Goal: Information Seeking & Learning: Learn about a topic

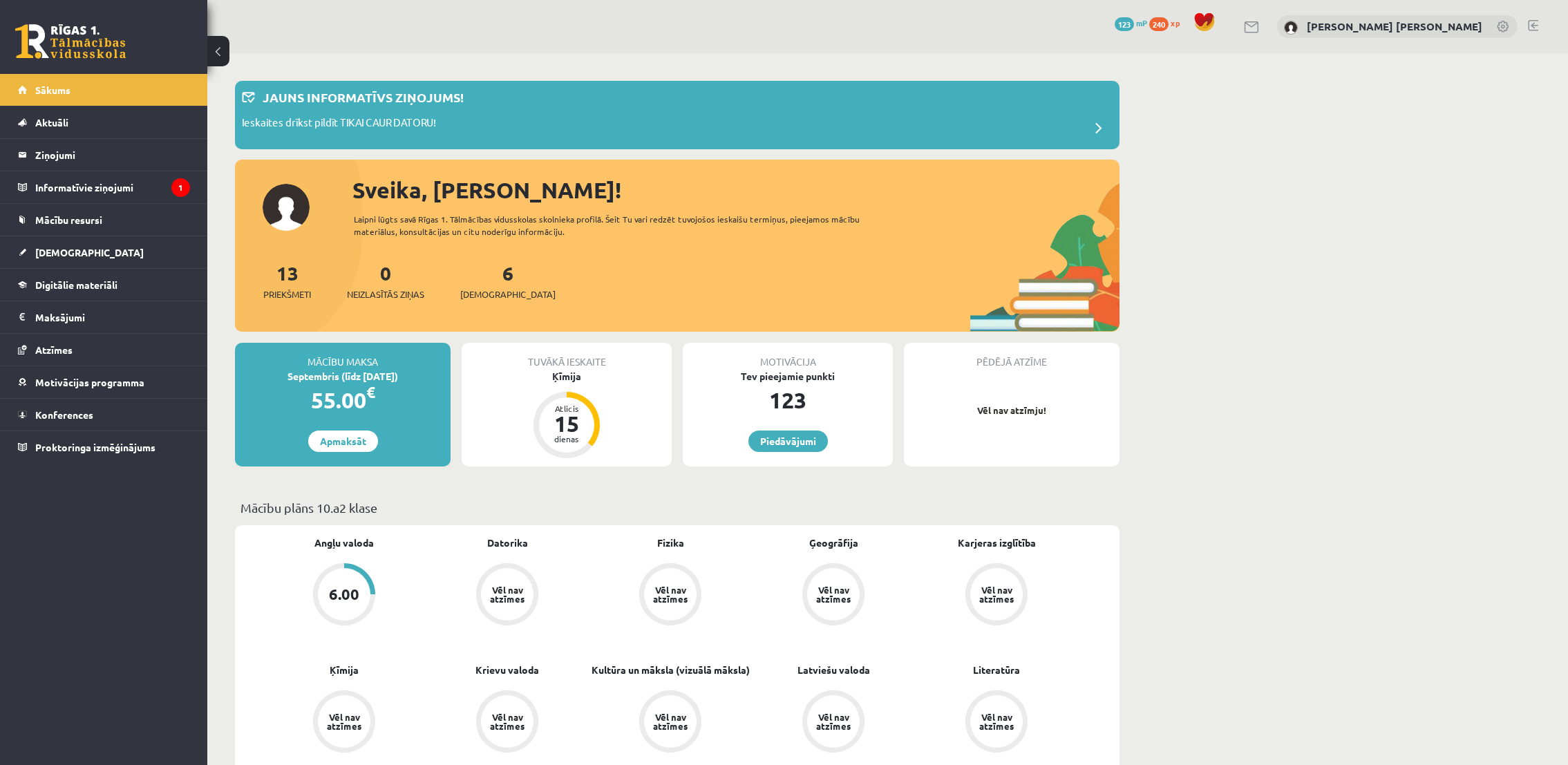
scroll to position [1034, 0]
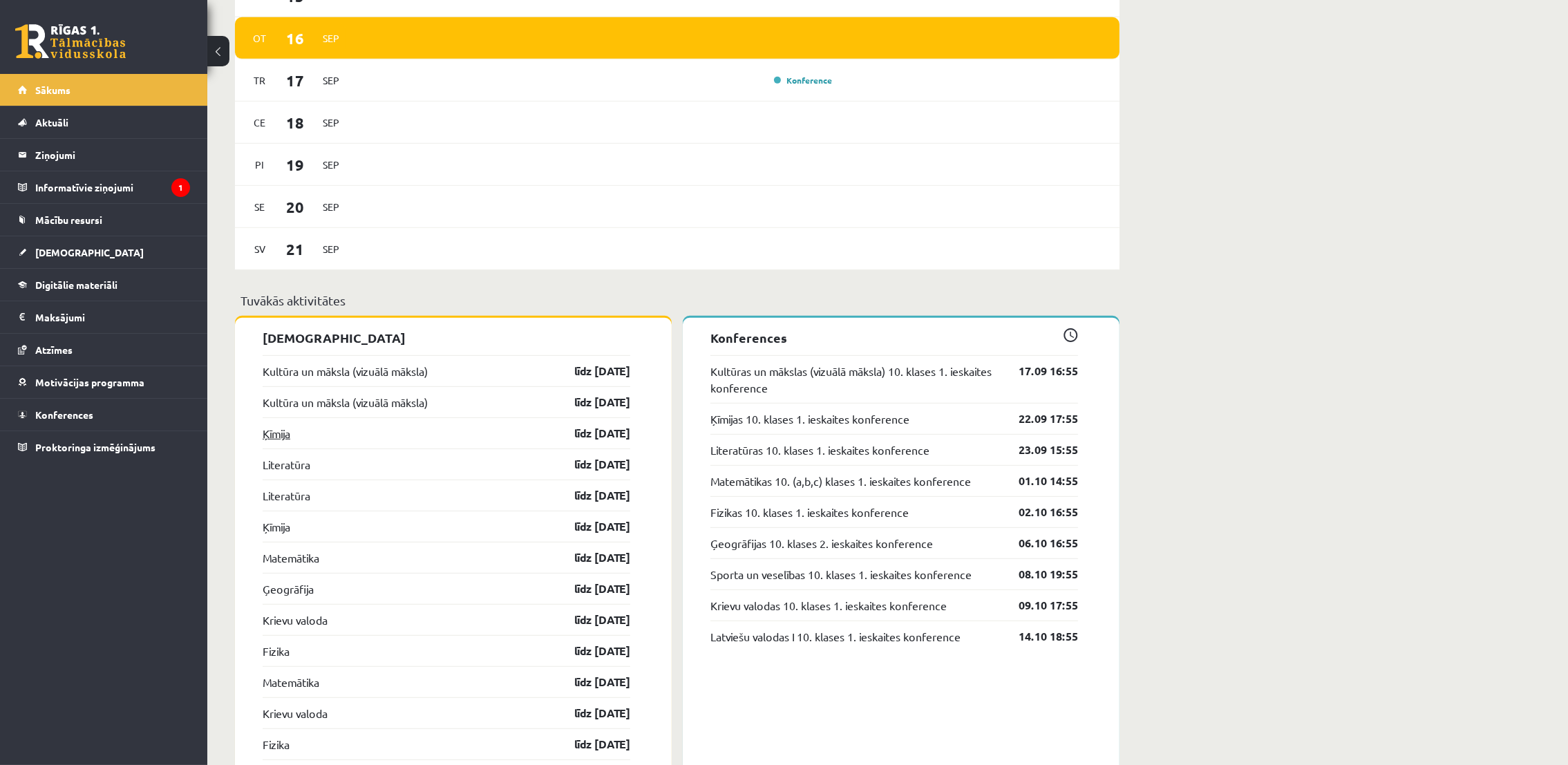
click at [276, 430] on link "Ķīmija" at bounding box center [276, 433] width 27 height 17
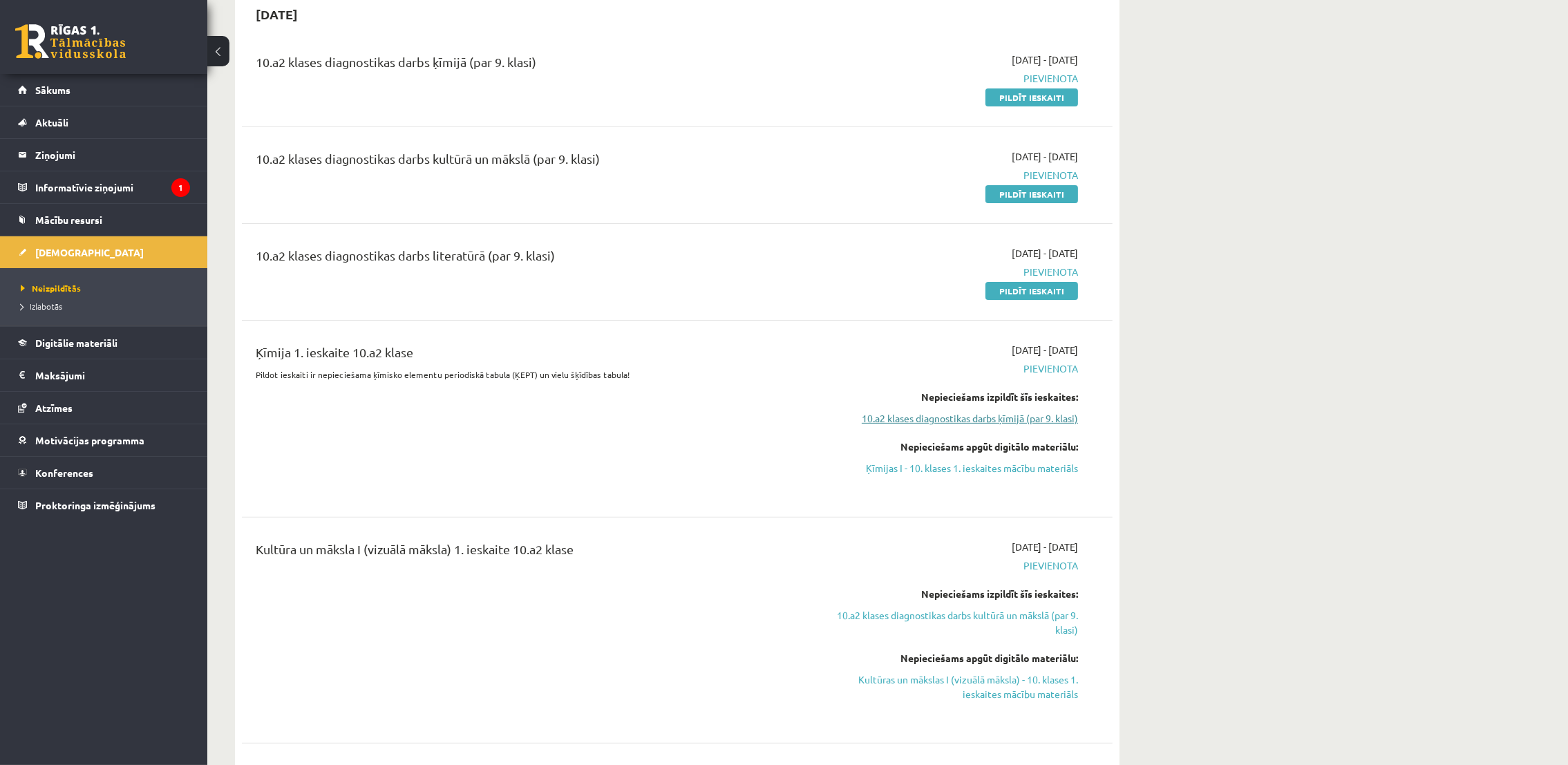
scroll to position [625, 0]
click at [956, 471] on link "Ķīmijas I - 10. klases 1. ieskaites mācību materiāls" at bounding box center [948, 467] width 261 height 14
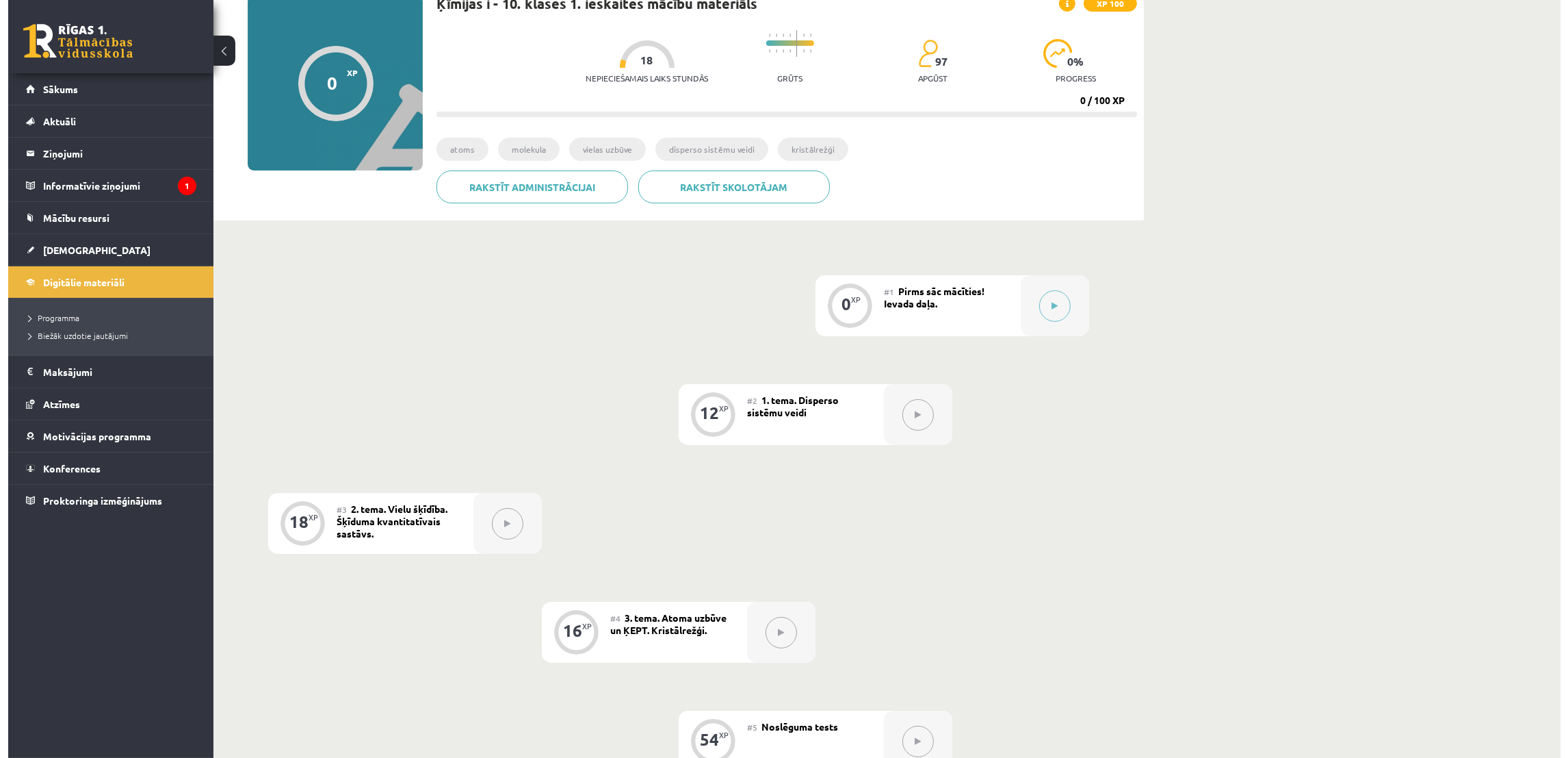
scroll to position [114, 0]
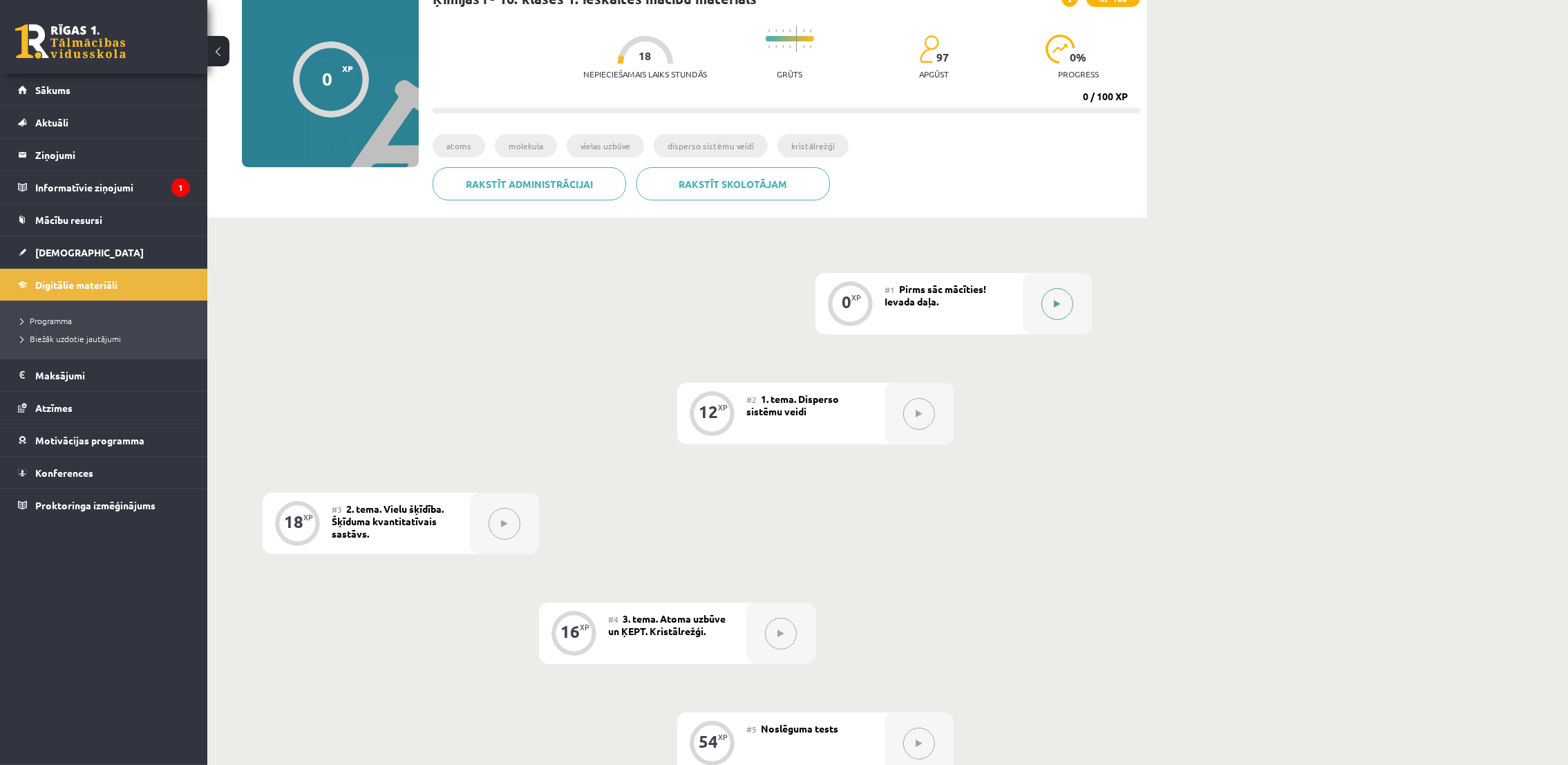
click at [1055, 307] on button at bounding box center [1058, 304] width 32 height 32
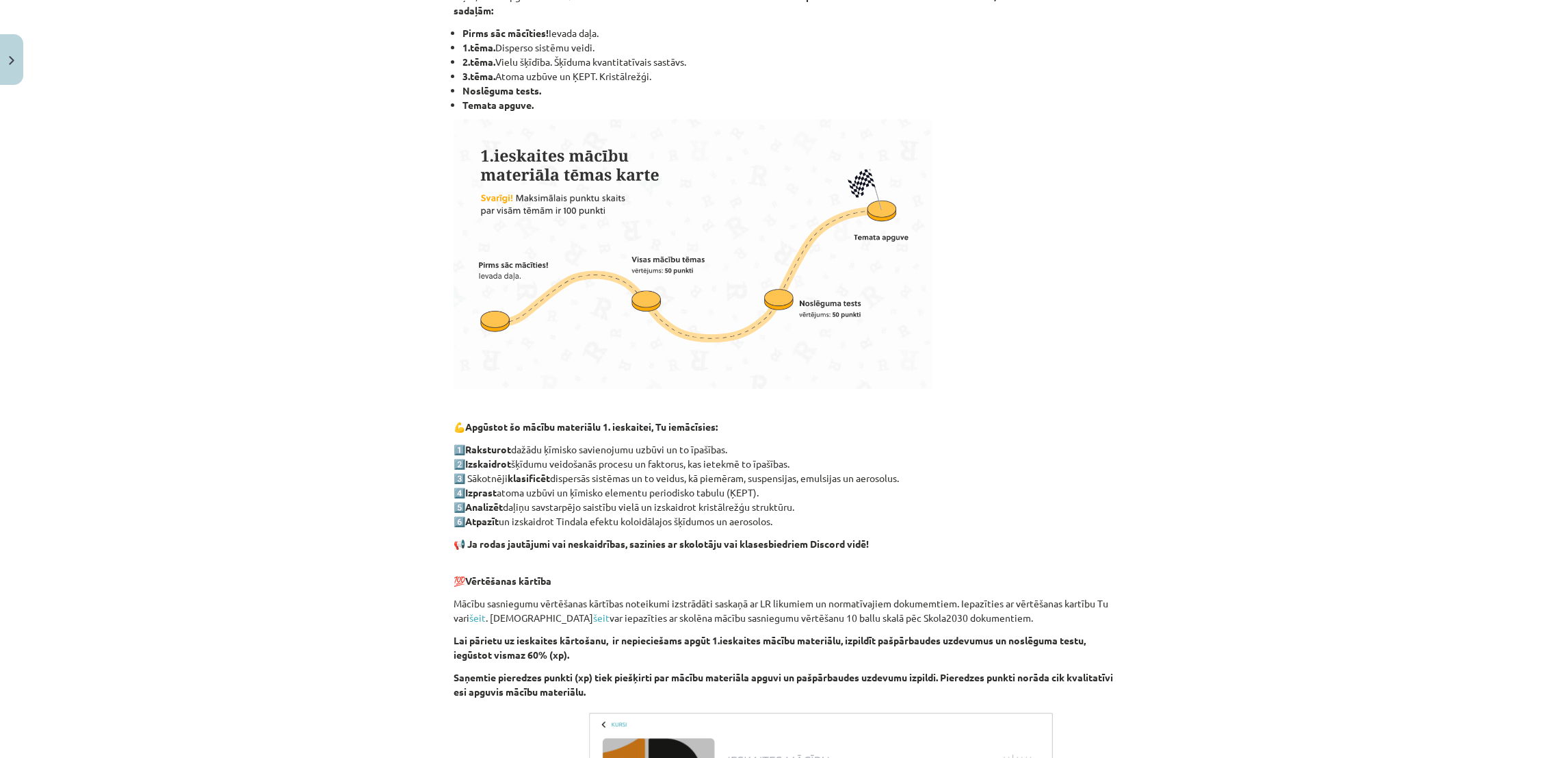
scroll to position [572, 0]
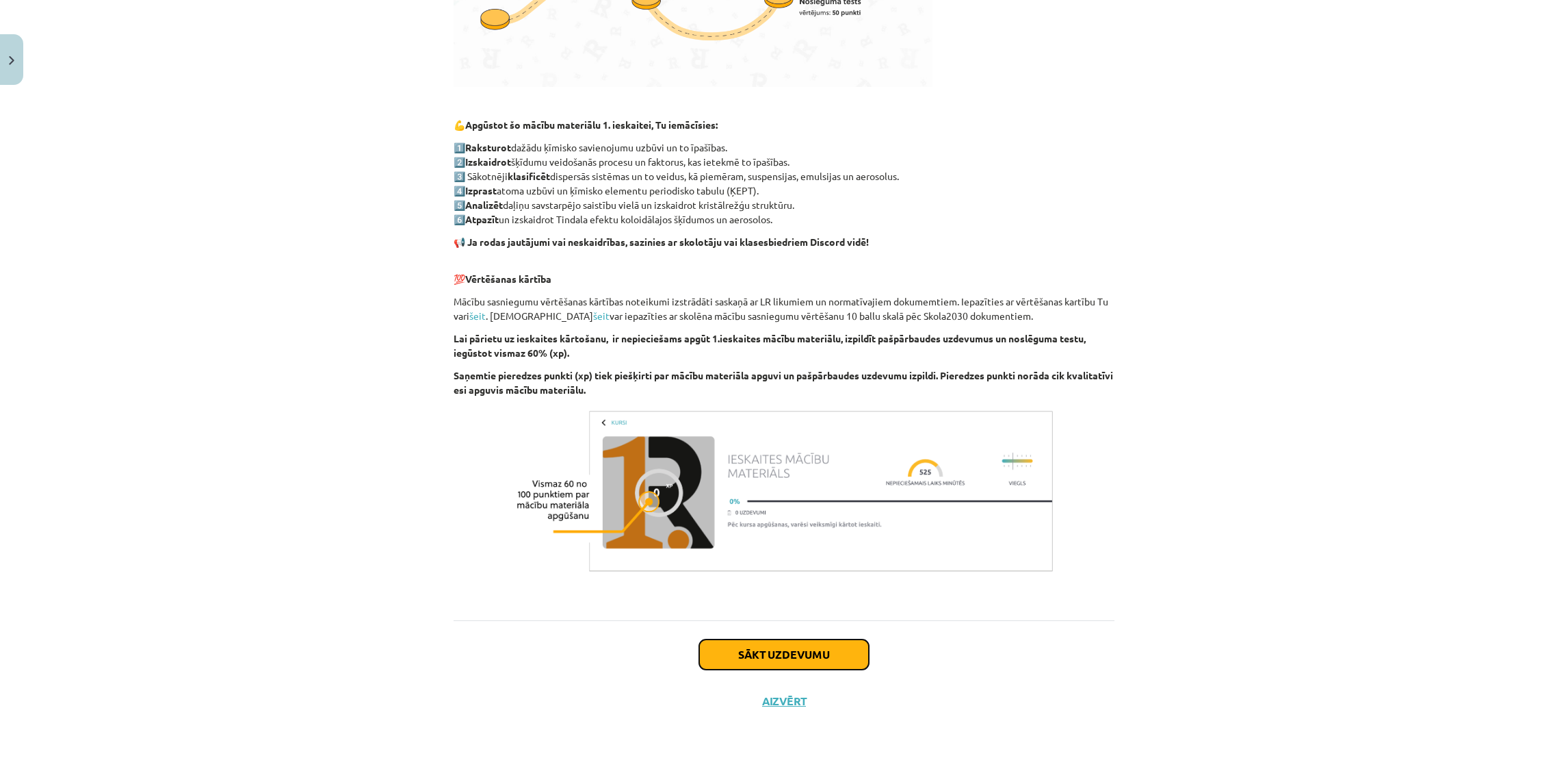
click at [795, 652] on button "Sākt uzdevumu" at bounding box center [784, 655] width 170 height 30
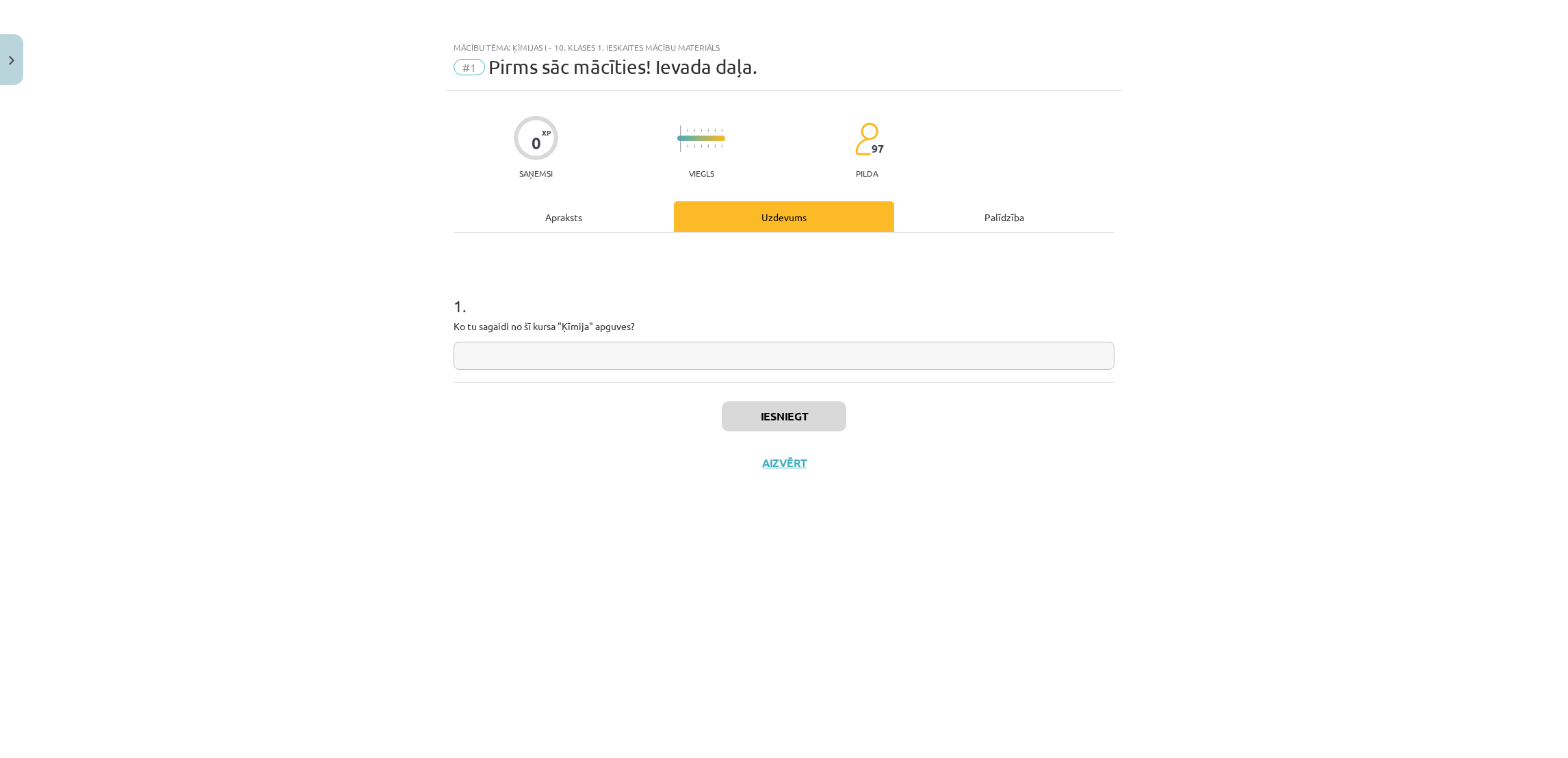
scroll to position [0, 0]
click at [742, 362] on input "text" at bounding box center [783, 355] width 661 height 28
type input "**********"
click at [757, 410] on button "Iesniegt" at bounding box center [784, 416] width 125 height 30
click at [820, 476] on button "Nākamā nodarbība" at bounding box center [784, 471] width 134 height 31
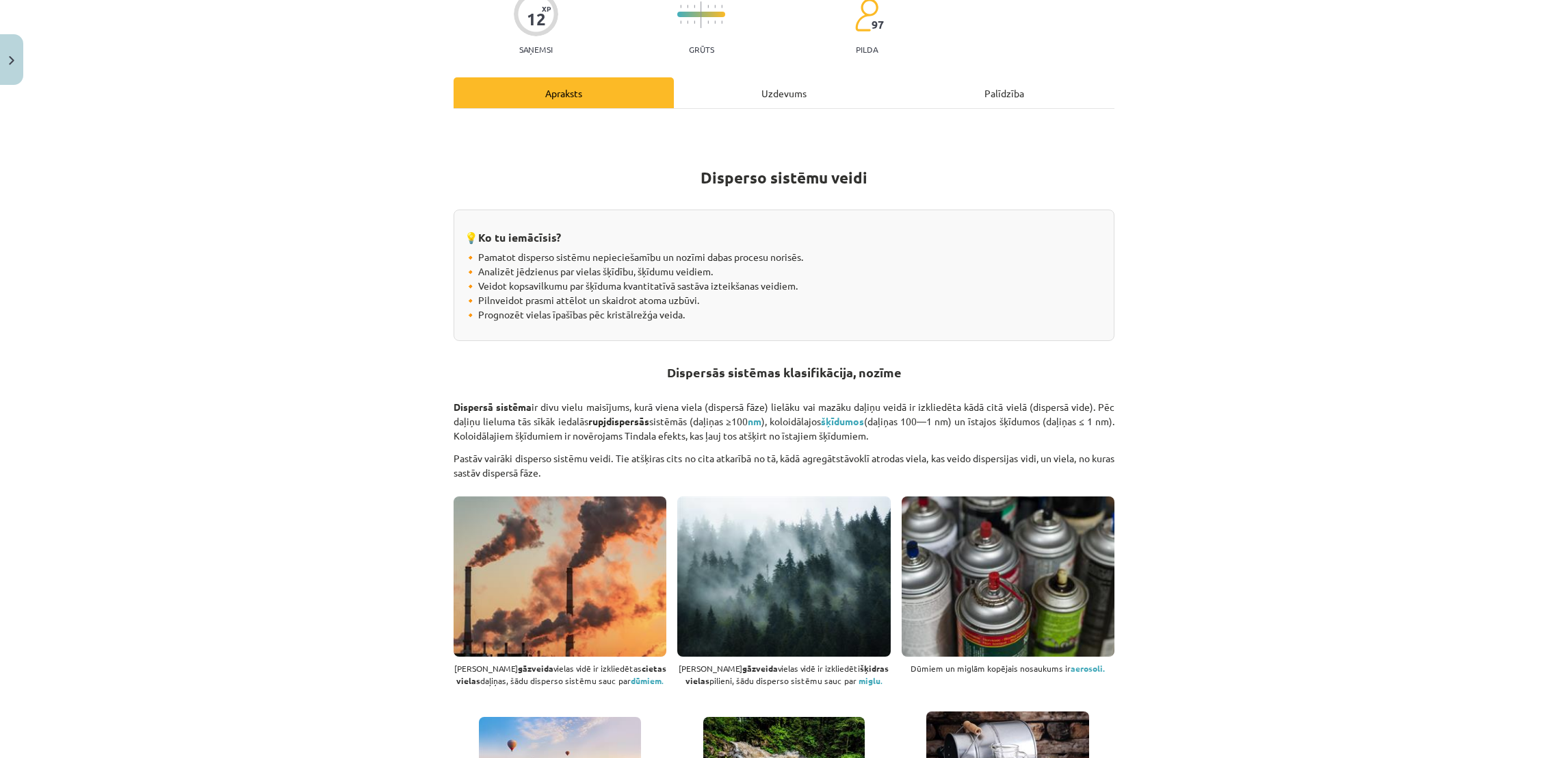
scroll to position [129, 0]
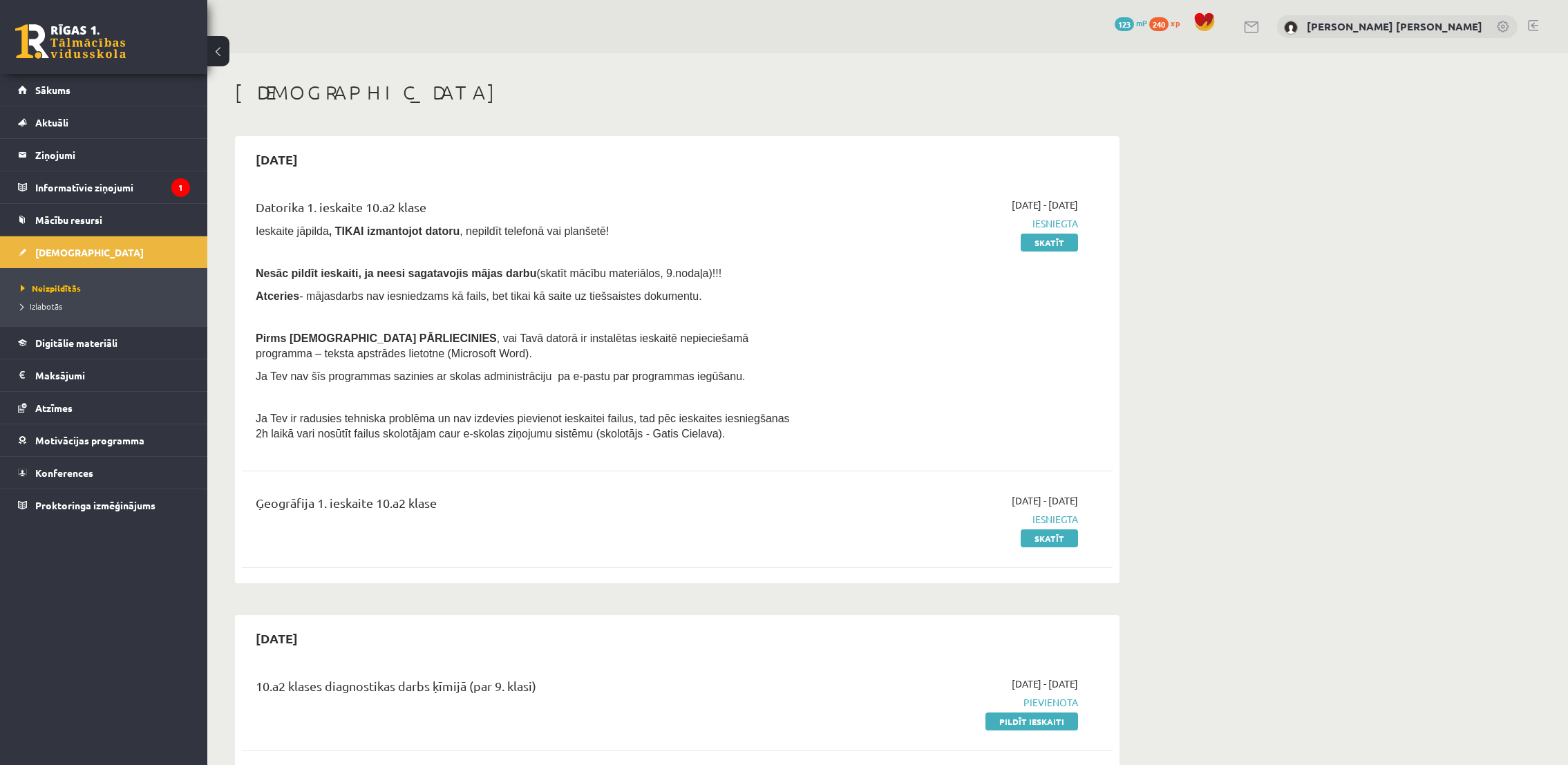
scroll to position [616, 0]
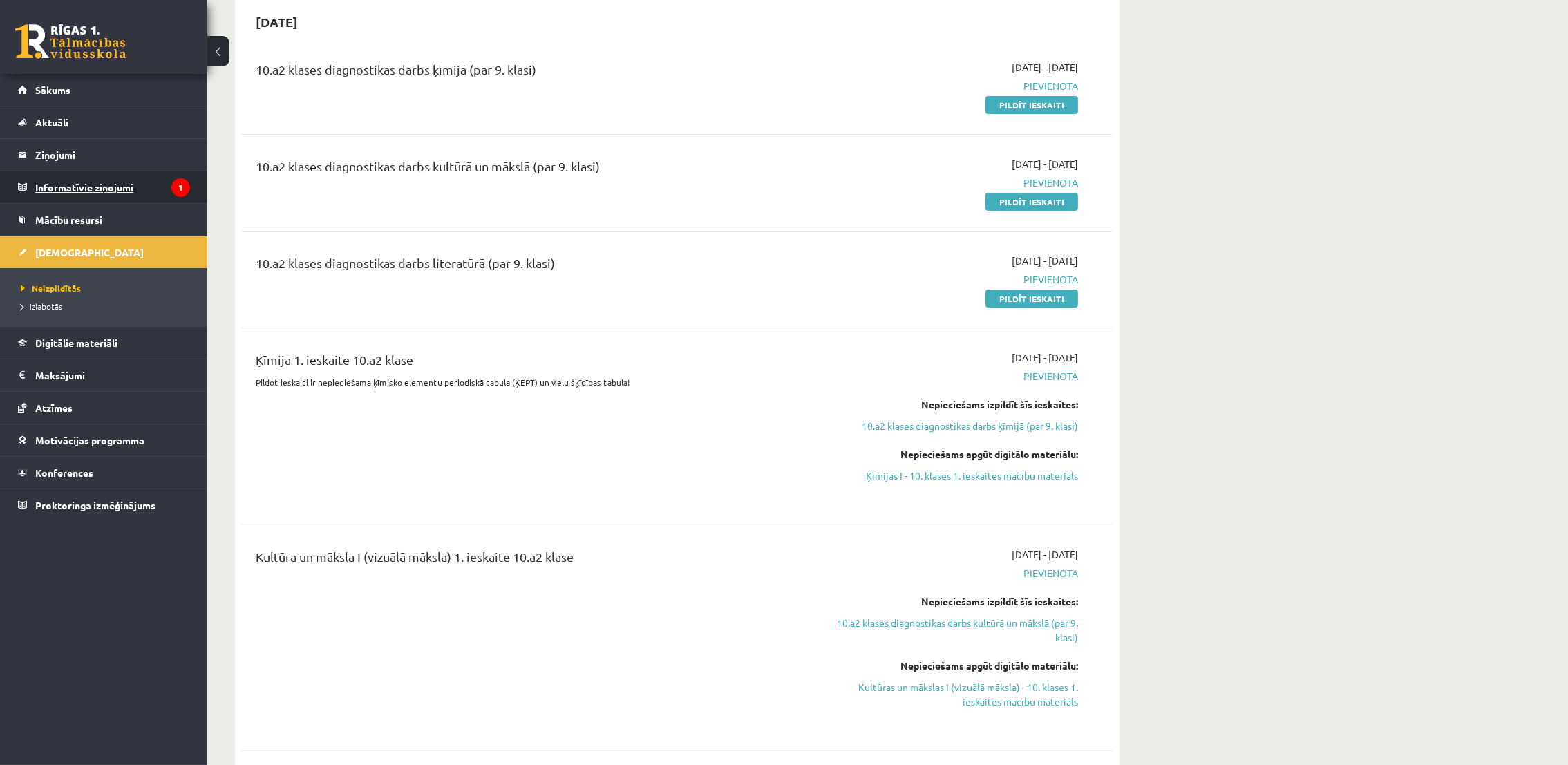
click at [48, 190] on legend "Informatīvie ziņojumi 1" at bounding box center [112, 187] width 155 height 32
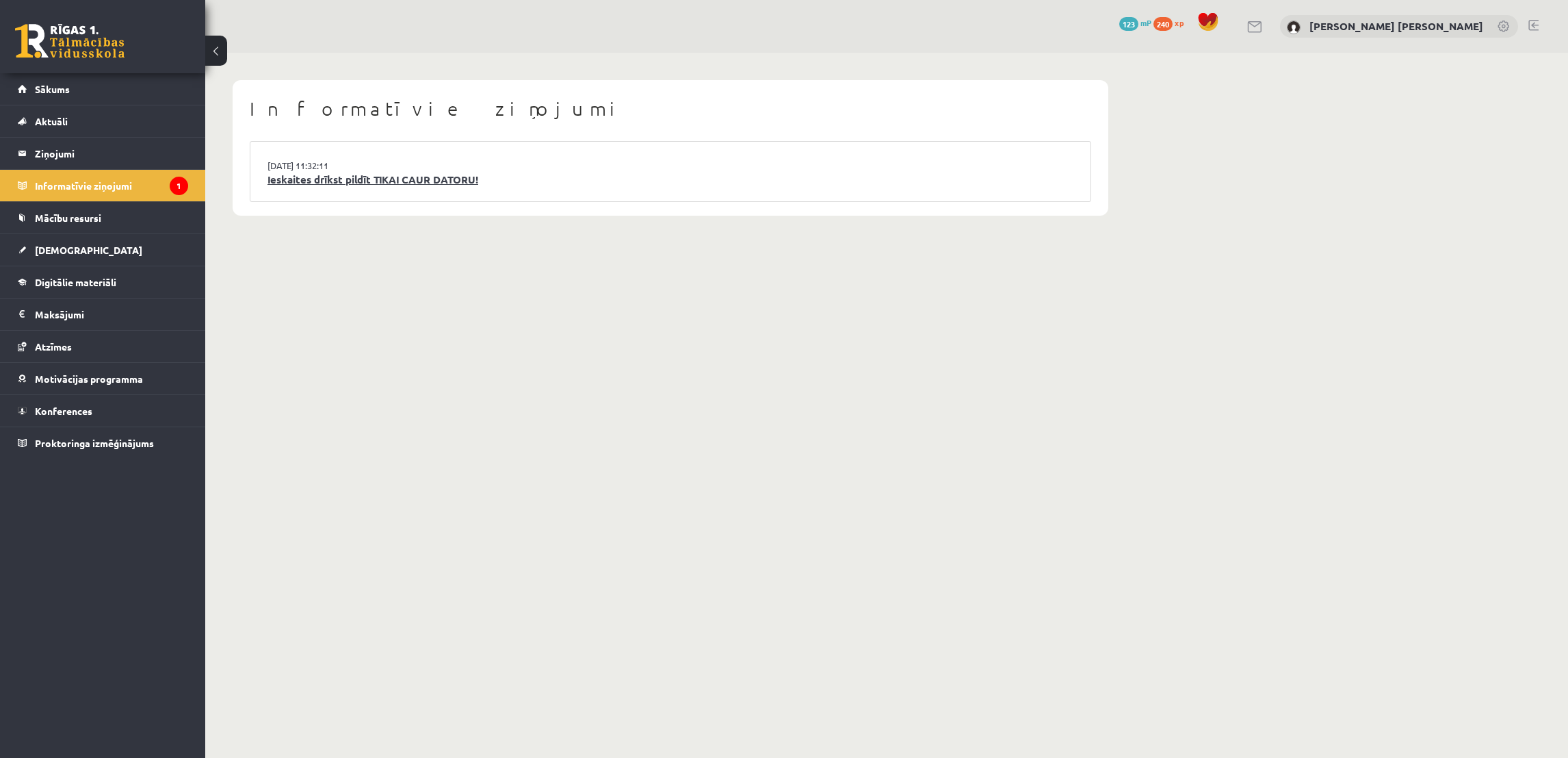
click at [381, 180] on link "Ieskaites drīkst pildīt TIKAI CAUR DATORU!" at bounding box center [670, 180] width 806 height 16
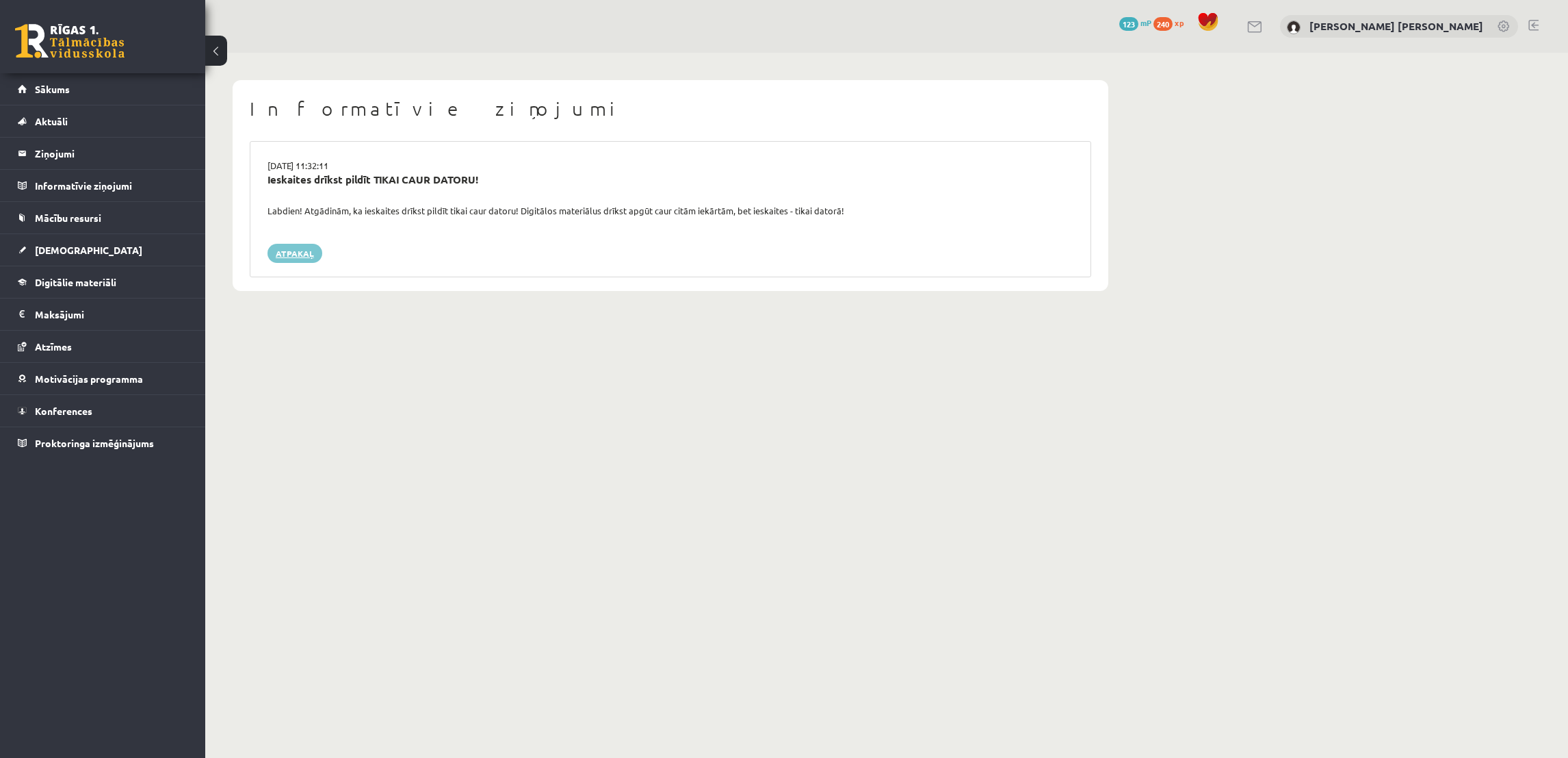
click at [291, 250] on link "Atpakaļ" at bounding box center [294, 253] width 55 height 19
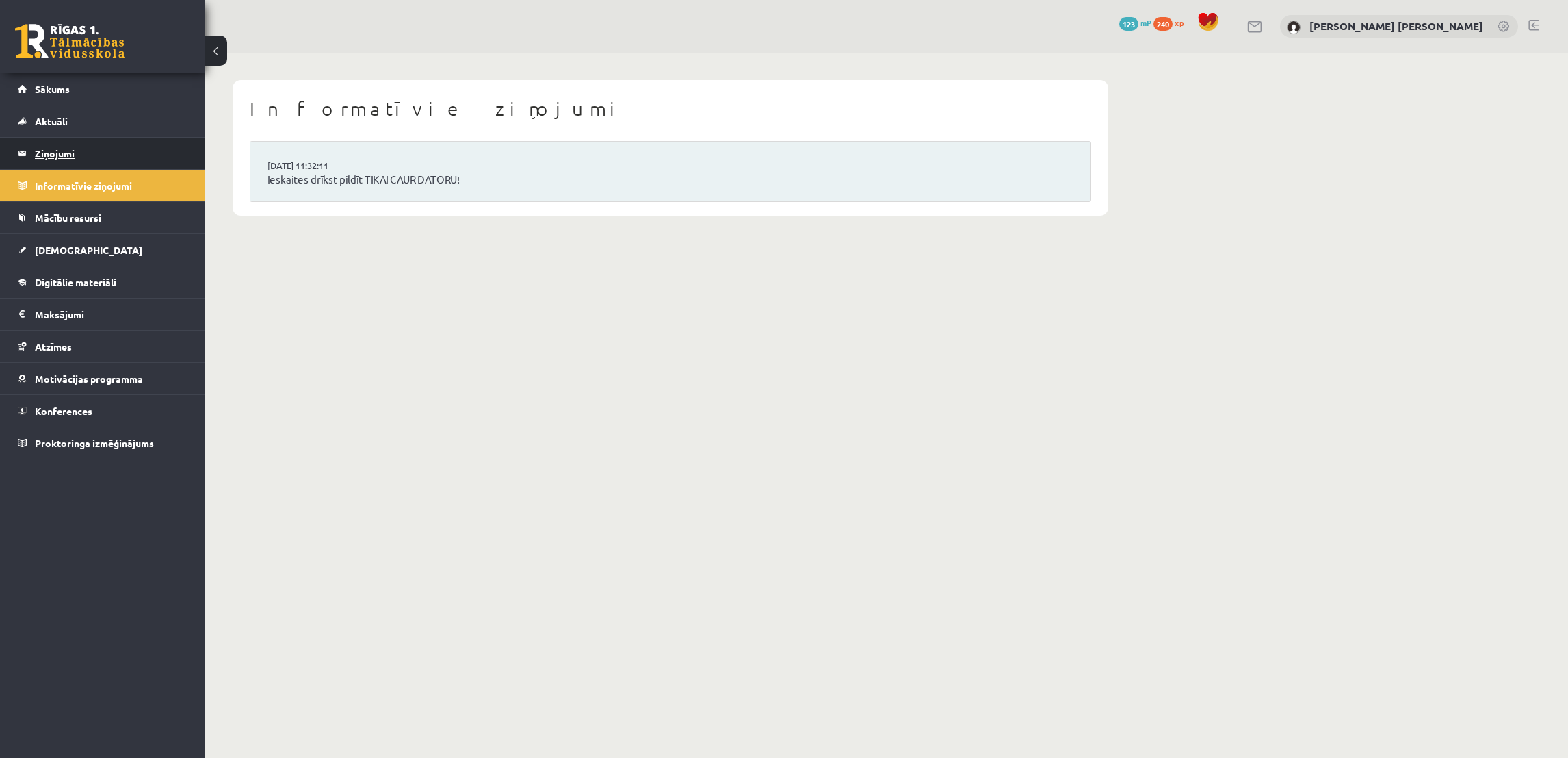
click at [53, 160] on legend "Ziņojumi 0" at bounding box center [111, 153] width 153 height 31
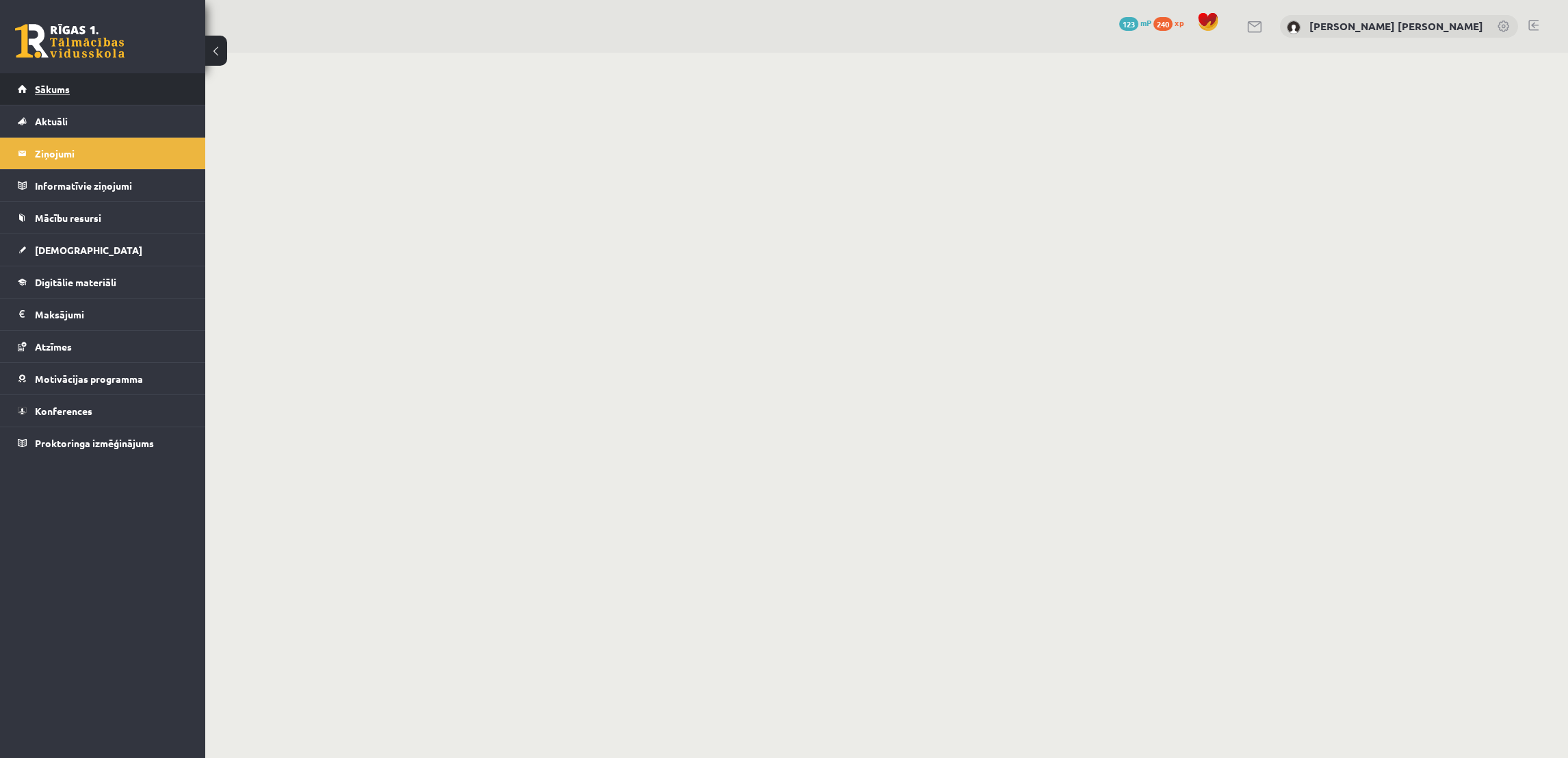
click at [53, 83] on span "Sākums" at bounding box center [52, 88] width 35 height 12
